Goal: Navigation & Orientation: Find specific page/section

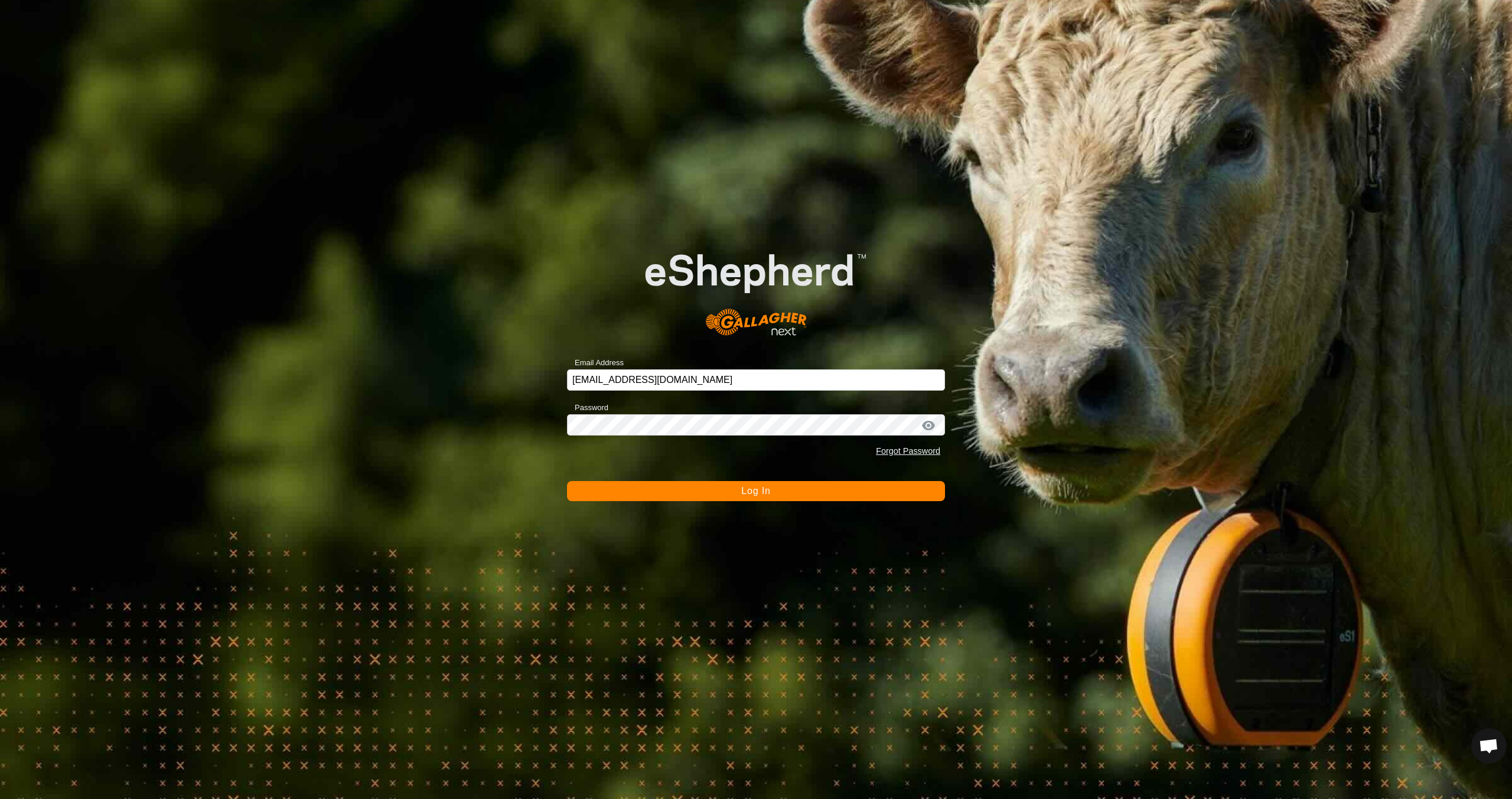
click at [752, 490] on span "Log In" at bounding box center [756, 491] width 29 height 10
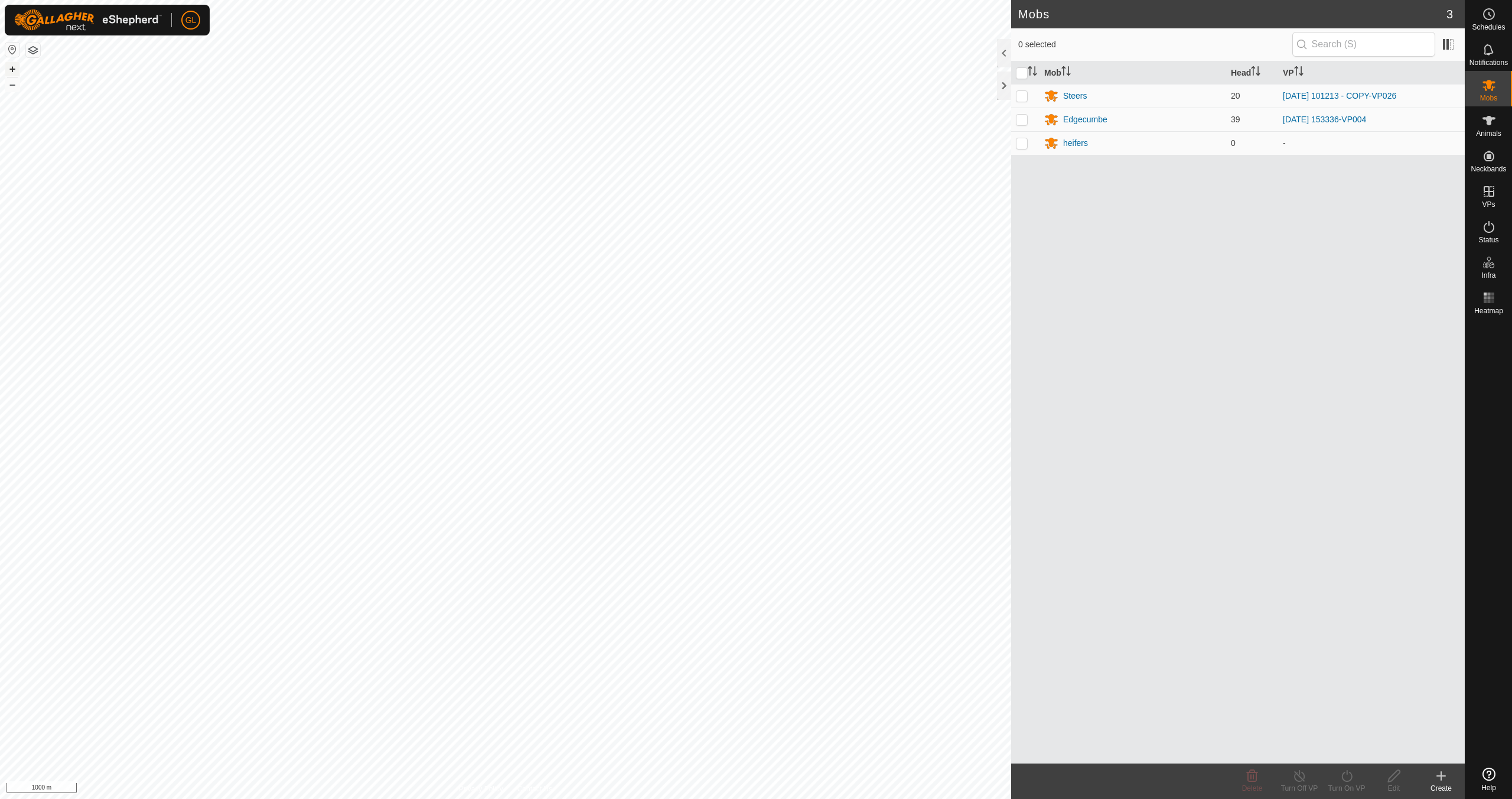
click at [12, 66] on button "+" at bounding box center [12, 69] width 14 height 14
click at [11, 66] on button "+" at bounding box center [12, 69] width 14 height 14
click at [12, 70] on button "+" at bounding box center [12, 69] width 14 height 14
click at [13, 68] on button "+" at bounding box center [12, 69] width 14 height 14
